Goal: Task Accomplishment & Management: Use online tool/utility

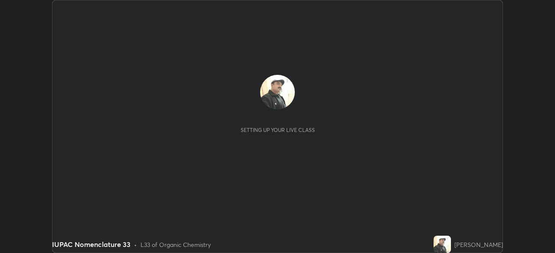
scroll to position [253, 554]
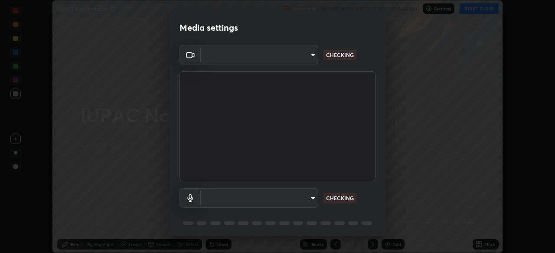
click at [308, 200] on body "Erase all IUPAC Nomenclature 33 Recording WAS SCHEDULED TO START AT 8:20 AM Set…" at bounding box center [277, 126] width 555 height 253
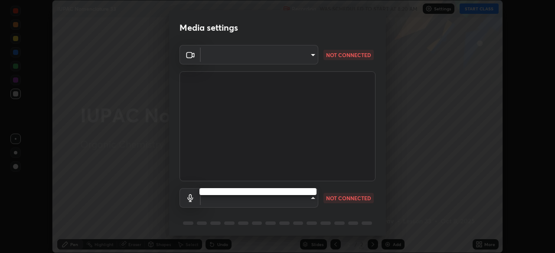
type input "495e9aafafa99ab02b2630cd73316b4ffac4e6b0a44c495734db4bb24564e739"
type input "596642b751d8d0027b016c771bf2e341865489ee3c6395a207e1f5bbaf1c2065"
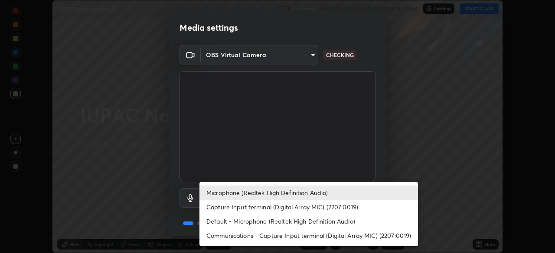
click at [300, 194] on li "Microphone (Realtek High Definition Audio)" at bounding box center [308, 193] width 218 height 14
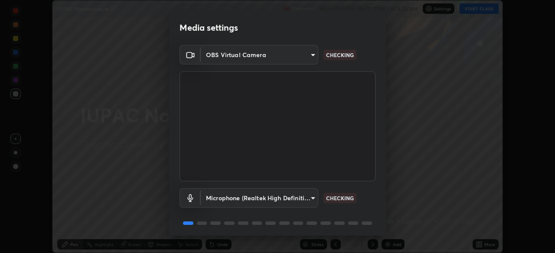
scroll to position [31, 0]
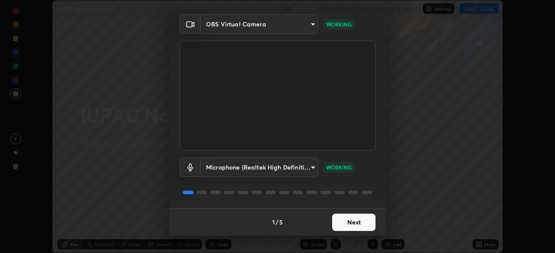
click at [344, 222] on button "Next" at bounding box center [353, 222] width 43 height 17
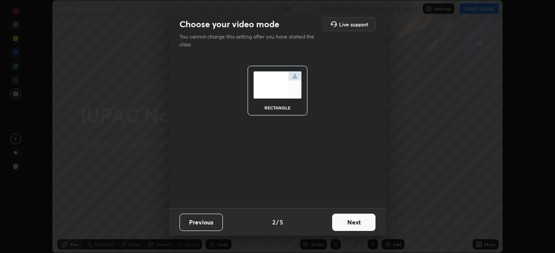
scroll to position [0, 0]
click at [345, 223] on button "Next" at bounding box center [353, 222] width 43 height 17
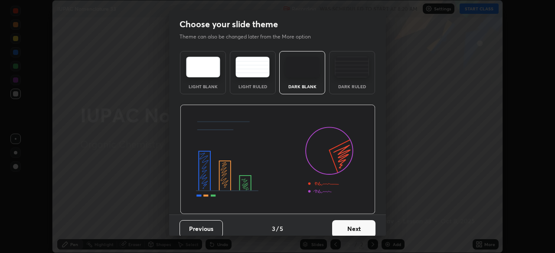
click at [345, 223] on button "Next" at bounding box center [353, 229] width 43 height 17
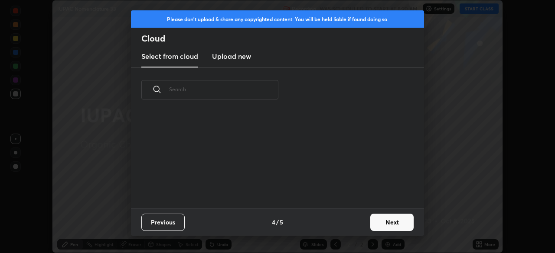
click at [378, 219] on button "Next" at bounding box center [391, 222] width 43 height 17
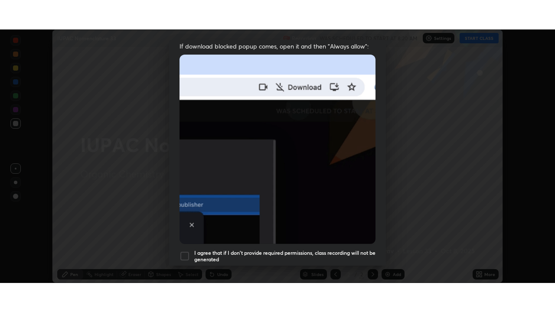
scroll to position [208, 0]
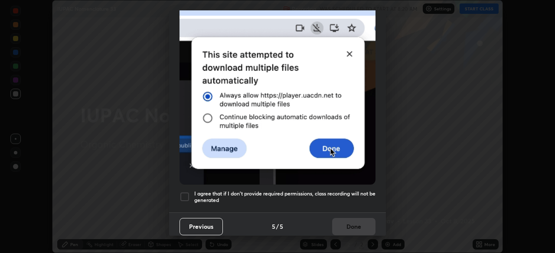
click at [320, 191] on h5 "I agree that if I don't provide required permissions, class recording will not …" at bounding box center [284, 197] width 181 height 13
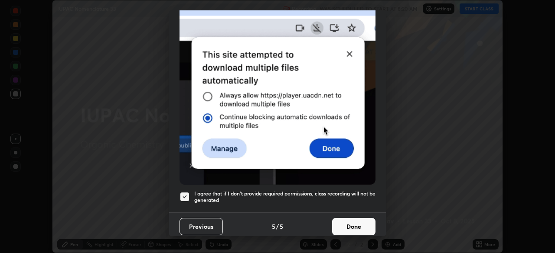
click at [341, 221] on button "Done" at bounding box center [353, 226] width 43 height 17
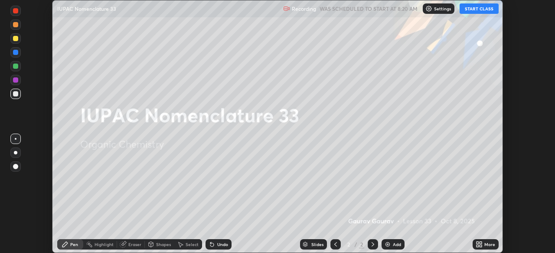
click at [470, 7] on button "START CLASS" at bounding box center [478, 8] width 39 height 10
click at [386, 246] on img at bounding box center [387, 244] width 7 height 7
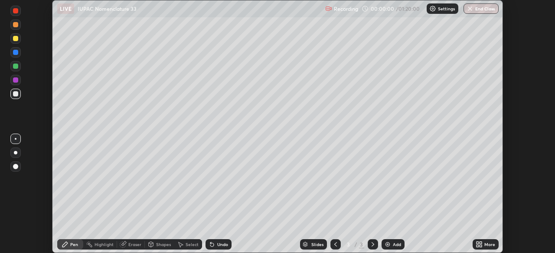
click at [481, 242] on icon at bounding box center [480, 243] width 2 height 2
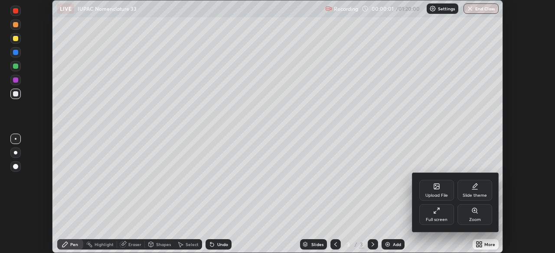
click at [440, 210] on div "Full screen" at bounding box center [436, 214] width 35 height 21
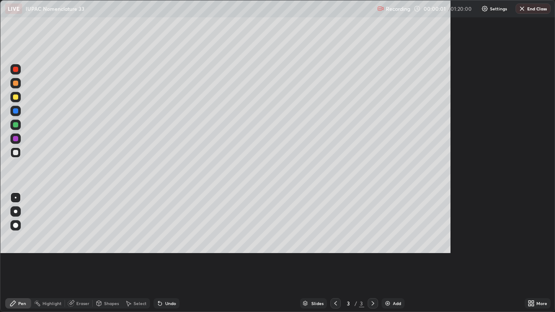
scroll to position [312, 555]
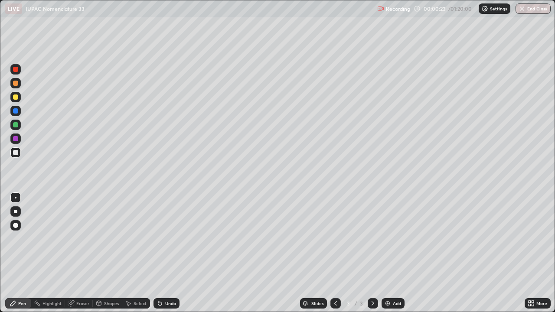
click at [145, 253] on div "Select" at bounding box center [136, 303] width 28 height 10
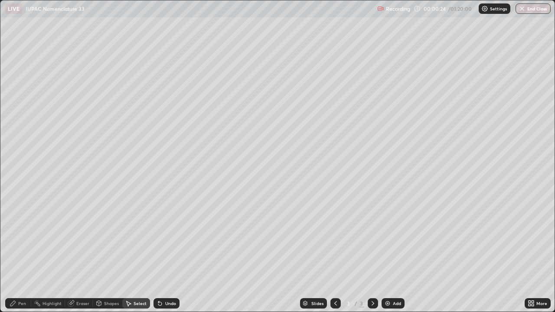
click at [143, 253] on div "Select" at bounding box center [136, 303] width 28 height 10
click at [15, 253] on icon at bounding box center [13, 303] width 7 height 7
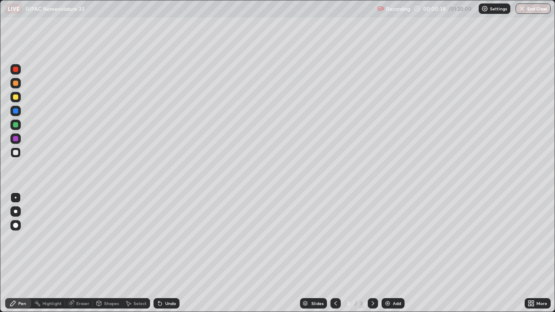
click at [16, 97] on div at bounding box center [15, 96] width 5 height 5
click at [18, 152] on div at bounding box center [15, 152] width 5 height 5
click at [17, 98] on div at bounding box center [15, 96] width 5 height 5
click at [19, 148] on div at bounding box center [15, 152] width 10 height 10
click at [16, 153] on div at bounding box center [15, 152] width 5 height 5
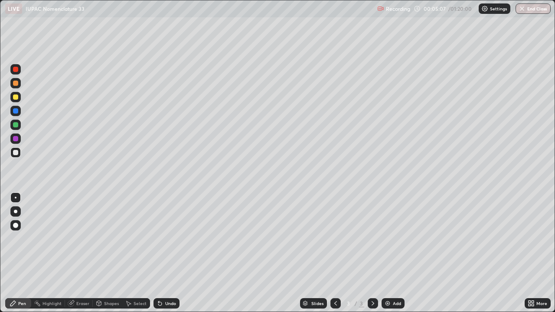
click at [389, 253] on img at bounding box center [387, 303] width 7 height 7
click at [16, 99] on div at bounding box center [15, 96] width 5 height 5
click at [23, 253] on div "Pen" at bounding box center [22, 303] width 8 height 4
click at [170, 253] on div "Undo" at bounding box center [166, 303] width 26 height 10
click at [171, 253] on div "Undo" at bounding box center [170, 303] width 11 height 4
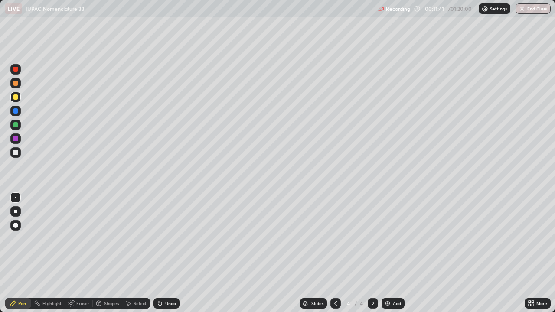
click at [170, 253] on div "Undo" at bounding box center [170, 303] width 11 height 4
click at [16, 154] on div at bounding box center [15, 152] width 5 height 5
click at [20, 98] on div at bounding box center [15, 97] width 10 height 10
click at [390, 253] on div "Add" at bounding box center [392, 303] width 23 height 10
click at [17, 152] on div at bounding box center [15, 152] width 5 height 5
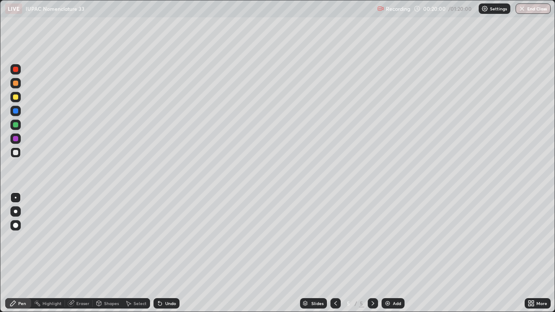
click at [390, 253] on div "Add" at bounding box center [392, 303] width 23 height 10
click at [80, 253] on div "Eraser" at bounding box center [82, 303] width 13 height 4
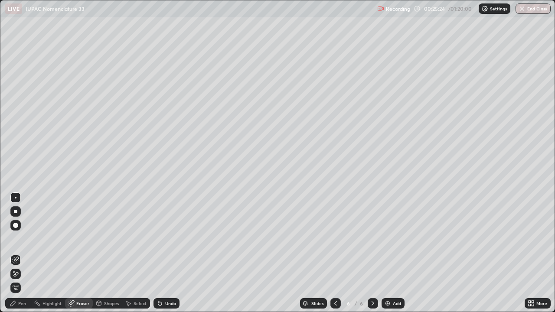
click at [393, 253] on div "Add" at bounding box center [397, 303] width 8 height 4
click at [22, 253] on div "Pen" at bounding box center [22, 303] width 8 height 4
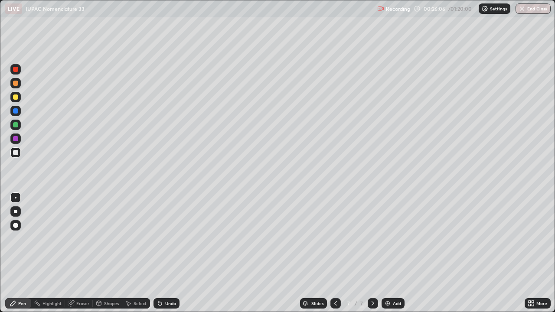
click at [16, 97] on div at bounding box center [15, 96] width 5 height 5
click at [19, 150] on div at bounding box center [15, 152] width 10 height 10
click at [16, 152] on div at bounding box center [15, 152] width 5 height 5
click at [16, 98] on div at bounding box center [15, 96] width 5 height 5
click at [389, 253] on img at bounding box center [387, 303] width 7 height 7
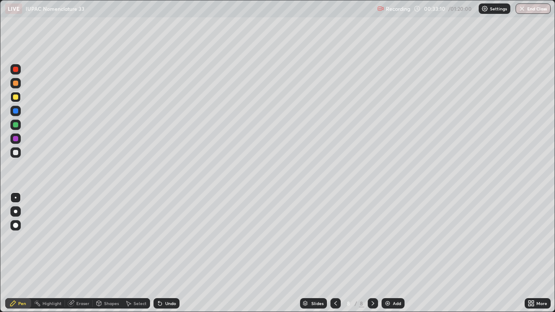
click at [14, 152] on div at bounding box center [15, 152] width 5 height 5
click at [19, 97] on div at bounding box center [15, 97] width 10 height 10
click at [16, 150] on div at bounding box center [15, 152] width 5 height 5
click at [389, 253] on img at bounding box center [387, 303] width 7 height 7
click at [19, 98] on div at bounding box center [15, 97] width 10 height 10
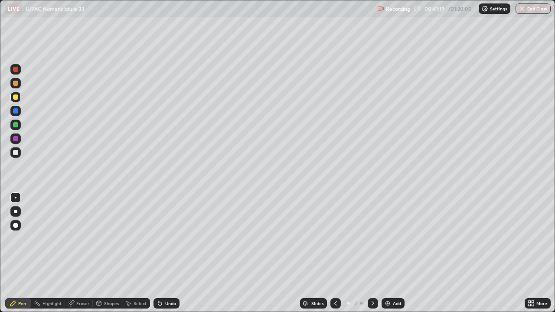
click at [165, 253] on div "Undo" at bounding box center [170, 303] width 11 height 4
click at [158, 253] on icon at bounding box center [158, 301] width 1 height 1
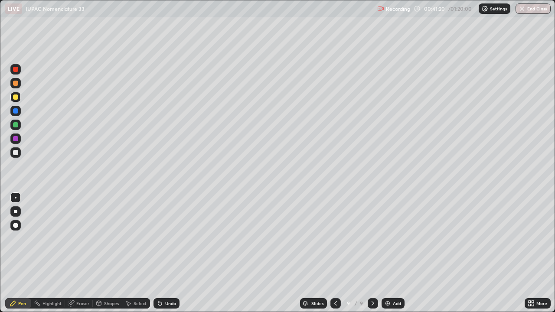
click at [161, 253] on div "Undo" at bounding box center [166, 303] width 26 height 10
click at [162, 253] on div "Undo" at bounding box center [166, 303] width 26 height 10
click at [161, 253] on icon at bounding box center [159, 303] width 7 height 7
click at [19, 153] on div at bounding box center [15, 152] width 10 height 10
click at [335, 253] on icon at bounding box center [335, 303] width 7 height 7
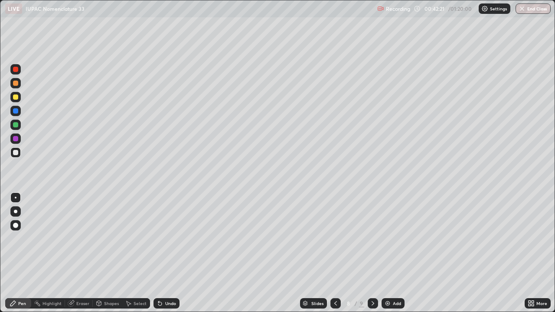
click at [372, 253] on icon at bounding box center [372, 303] width 7 height 7
click at [387, 253] on img at bounding box center [387, 303] width 7 height 7
click at [20, 98] on div at bounding box center [15, 97] width 10 height 10
click at [389, 253] on img at bounding box center [387, 303] width 7 height 7
click at [16, 152] on div at bounding box center [15, 152] width 5 height 5
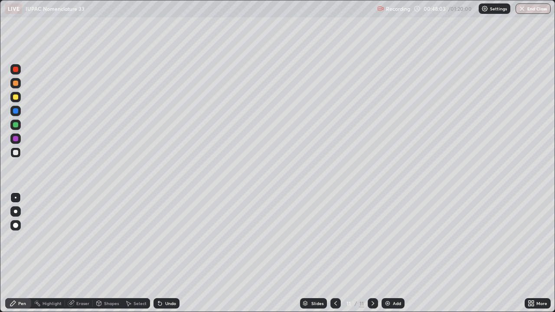
click at [15, 155] on div at bounding box center [15, 152] width 5 height 5
click at [16, 98] on div at bounding box center [15, 96] width 5 height 5
click at [388, 253] on img at bounding box center [387, 303] width 7 height 7
click at [16, 153] on div at bounding box center [15, 152] width 5 height 5
click at [78, 253] on div "Eraser" at bounding box center [82, 303] width 13 height 4
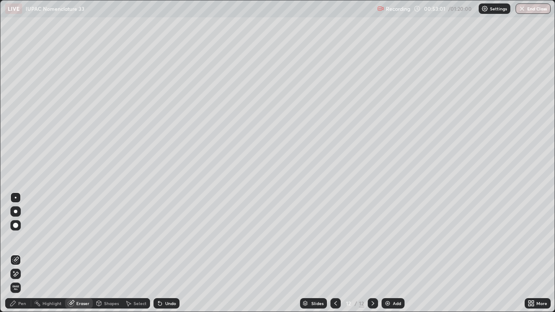
click at [22, 253] on div "Pen" at bounding box center [22, 303] width 8 height 4
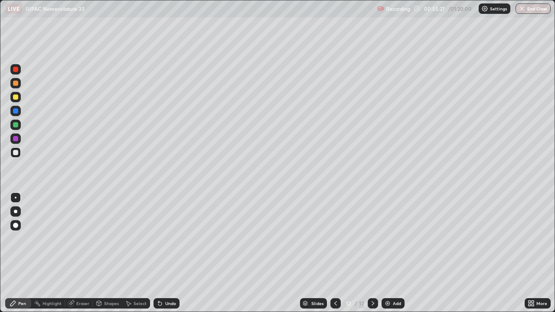
click at [388, 253] on img at bounding box center [387, 303] width 7 height 7
click at [15, 96] on div at bounding box center [15, 96] width 5 height 5
click at [19, 151] on div at bounding box center [15, 152] width 10 height 10
click at [17, 152] on div at bounding box center [15, 152] width 5 height 5
click at [14, 97] on div at bounding box center [15, 96] width 5 height 5
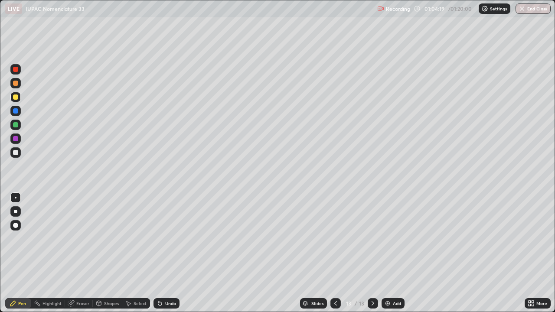
click at [388, 253] on img at bounding box center [387, 303] width 7 height 7
click at [16, 152] on div at bounding box center [15, 152] width 5 height 5
click at [17, 97] on div at bounding box center [15, 96] width 5 height 5
click at [85, 253] on div "Eraser" at bounding box center [82, 303] width 13 height 4
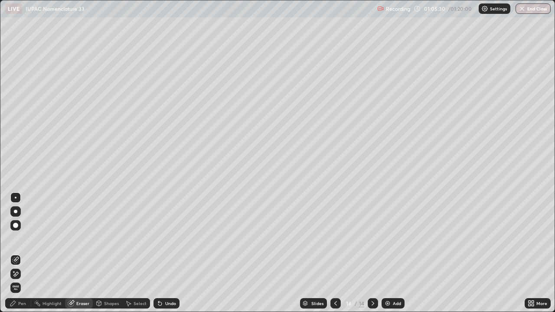
click at [25, 253] on div "Pen" at bounding box center [22, 303] width 8 height 4
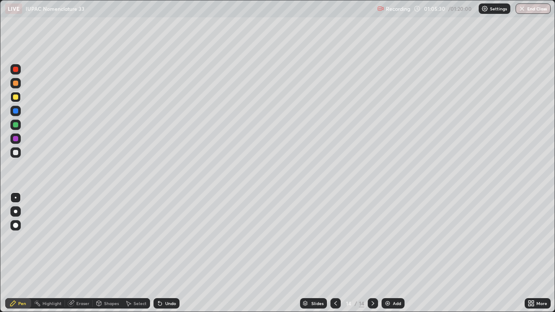
click at [19, 150] on div at bounding box center [15, 152] width 10 height 10
click at [171, 253] on div "Undo" at bounding box center [170, 303] width 11 height 4
click at [165, 253] on div "Undo" at bounding box center [170, 303] width 11 height 4
click at [387, 253] on img at bounding box center [387, 303] width 7 height 7
click at [74, 253] on div "Eraser" at bounding box center [79, 303] width 28 height 10
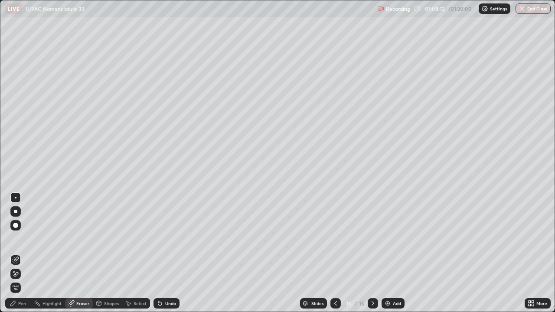
click at [20, 253] on div "Pen" at bounding box center [22, 303] width 8 height 4
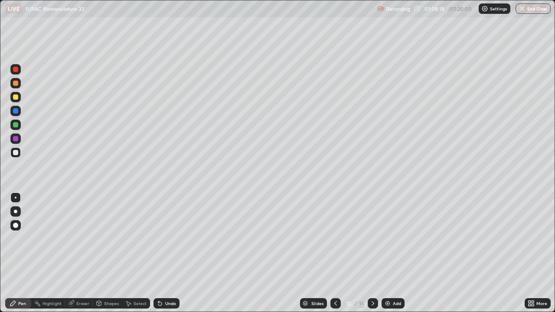
click at [165, 253] on div "Undo" at bounding box center [170, 303] width 11 height 4
click at [166, 253] on div "Undo" at bounding box center [166, 303] width 26 height 10
click at [17, 98] on div at bounding box center [15, 96] width 5 height 5
click at [18, 153] on div at bounding box center [15, 152] width 5 height 5
click at [529, 12] on button "End Class" at bounding box center [532, 8] width 35 height 10
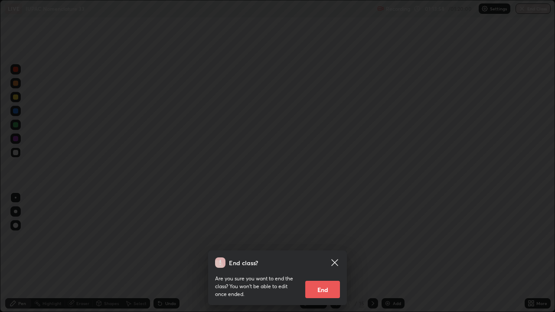
click at [334, 253] on button "End" at bounding box center [322, 289] width 35 height 17
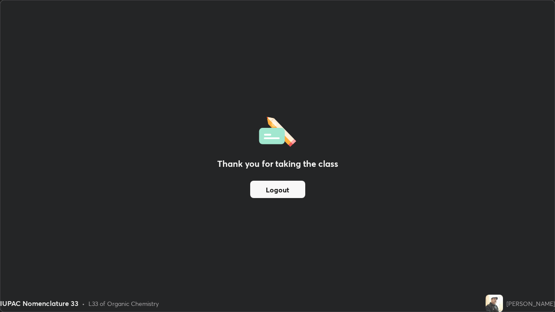
click at [295, 182] on button "Logout" at bounding box center [277, 189] width 55 height 17
